Goal: Information Seeking & Learning: Find specific page/section

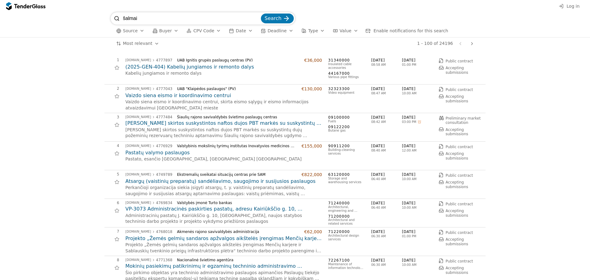
type input "šalmai"
click at [261, 14] on button "Search" at bounding box center [277, 19] width 33 height 10
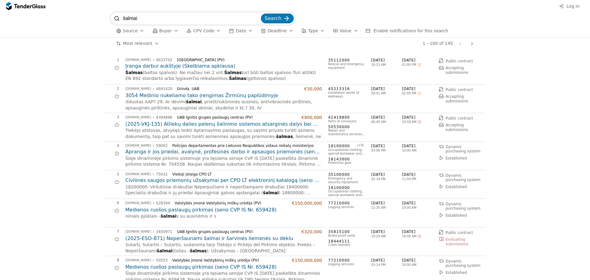
drag, startPoint x: 142, startPoint y: 18, endPoint x: 107, endPoint y: 18, distance: 35.3
click at [107, 18] on div "šalmai Search Source Buyer CPV Code Date Deadline Type Value Enable notificatio…" at bounding box center [294, 24] width 583 height 25
type input "batai"
click at [261, 14] on button "Search" at bounding box center [277, 19] width 33 height 10
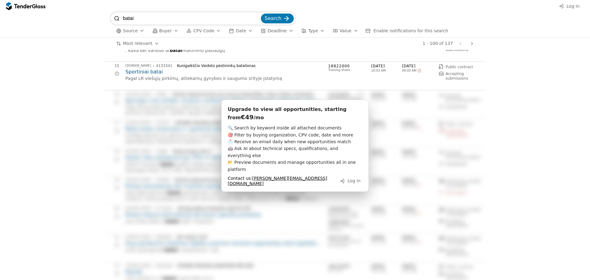
scroll to position [338, 0]
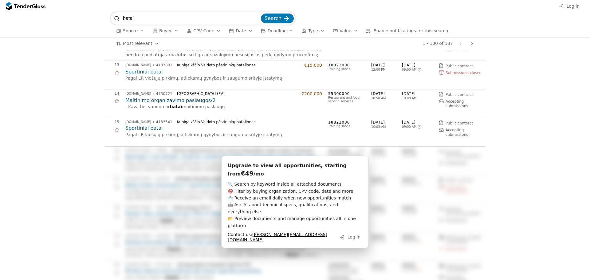
drag, startPoint x: 120, startPoint y: 18, endPoint x: 107, endPoint y: 17, distance: 13.8
click at [107, 18] on div "batai Search Source Buyer CPV Code Date Deadline Type Value Enable notification…" at bounding box center [294, 24] width 583 height 25
type input "energijos skirtymo eperatorius"
click at [261, 14] on button "Search" at bounding box center [277, 19] width 33 height 10
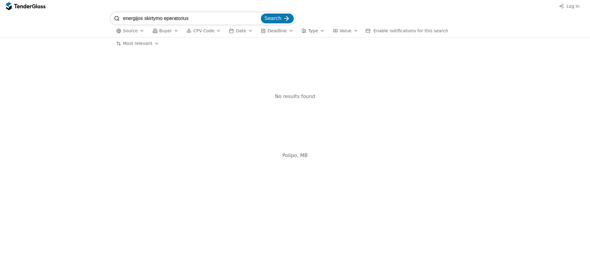
click at [166, 17] on input "energijos skirtymo eperatorius" at bounding box center [191, 18] width 137 height 12
type input "energijos skirtymo operatorius"
click at [261, 14] on button "Search" at bounding box center [277, 19] width 33 height 10
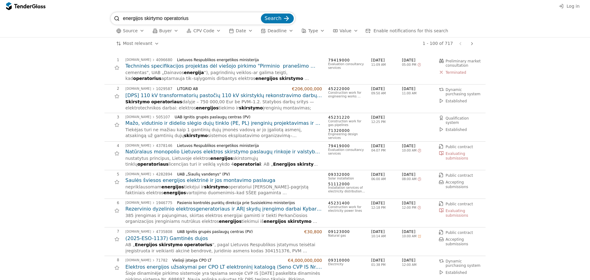
click at [171, 31] on div "button" at bounding box center [175, 31] width 17 height 16
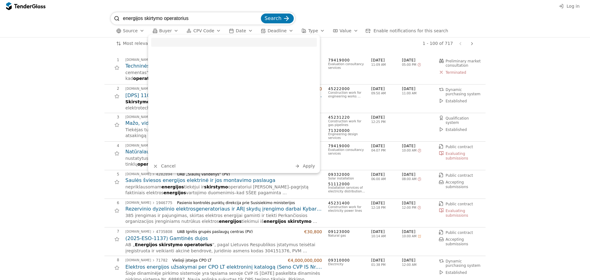
click at [158, 42] on input "search" at bounding box center [234, 42] width 166 height 9
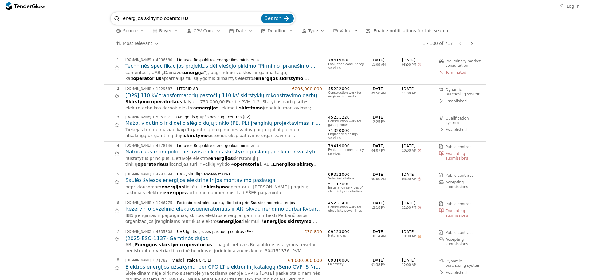
drag, startPoint x: 189, startPoint y: 17, endPoint x: 110, endPoint y: 21, distance: 80.0
click at [110, 21] on div "energijos skirtymo operatorius Search Source Buyer CPV Code Date Deadline Type …" at bounding box center [294, 24] width 583 height 25
click at [168, 29] on span "Buyer" at bounding box center [165, 30] width 13 height 5
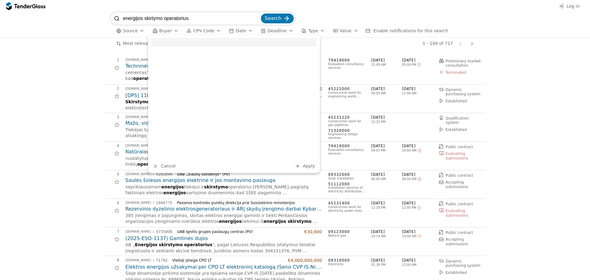
click at [162, 41] on input "search" at bounding box center [234, 42] width 166 height 9
type input "energijos skirtymo operatorius"
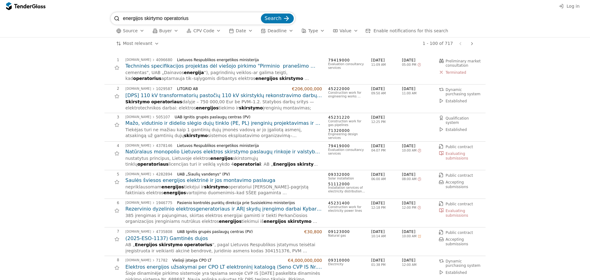
drag, startPoint x: 193, startPoint y: 18, endPoint x: 107, endPoint y: 22, distance: 86.1
click at [107, 22] on div "energijos skirtymo operatorius Search Source Buyer CPV Code Date Deadline Type …" at bounding box center [294, 24] width 583 height 25
type input "batai"
click at [261, 14] on button "Search" at bounding box center [277, 19] width 33 height 10
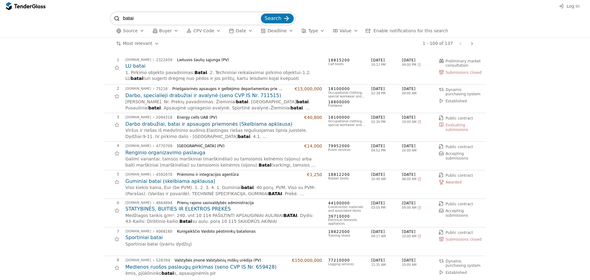
click at [163, 30] on span "Buyer" at bounding box center [165, 30] width 13 height 5
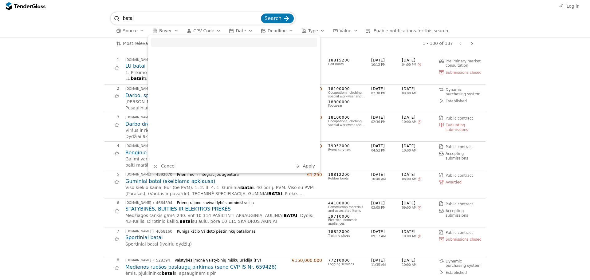
click at [163, 41] on input "search" at bounding box center [234, 42] width 166 height 9
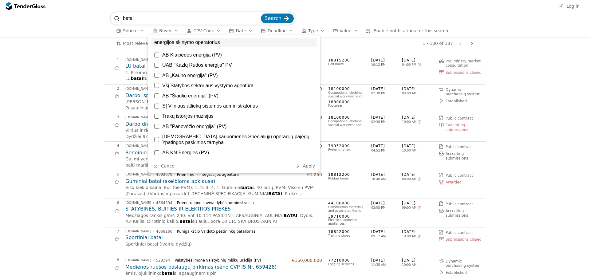
drag, startPoint x: 226, startPoint y: 42, endPoint x: 151, endPoint y: 41, distance: 74.9
click at [151, 41] on input "energijos skirtymo operatorius" at bounding box center [234, 42] width 166 height 9
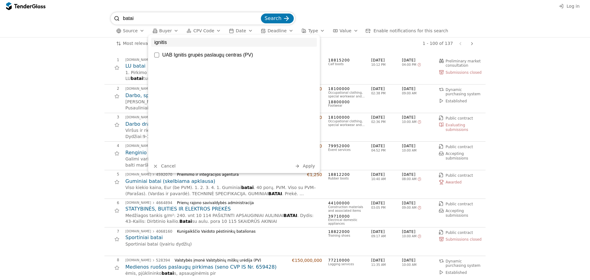
type input "ignitis"
click at [156, 54] on div at bounding box center [156, 55] width 5 height 5
click at [278, 19] on span "Search" at bounding box center [272, 18] width 17 height 6
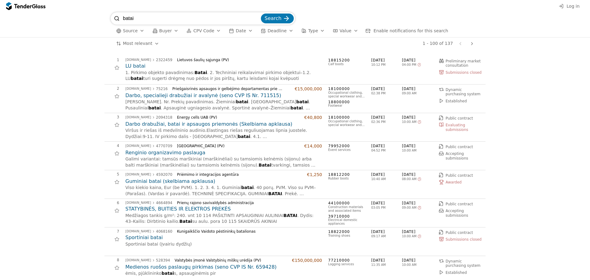
click at [278, 19] on span "Search" at bounding box center [272, 18] width 17 height 6
click at [166, 32] on span "Buyer" at bounding box center [165, 30] width 13 height 5
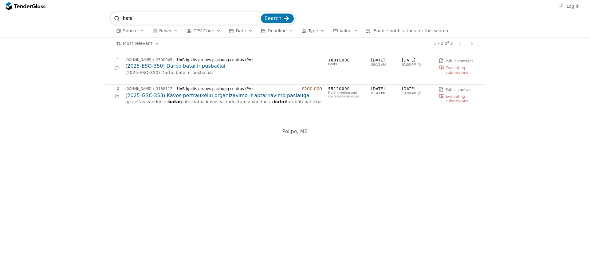
click at [185, 65] on h2 "(2025-ESO-350) Darbo batai ir pusbačiai" at bounding box center [223, 66] width 197 height 7
click at [203, 65] on h2 "(2025-ESO-350) Darbo batai ir pusbačiai" at bounding box center [223, 66] width 197 height 7
